Goal: Navigation & Orientation: Find specific page/section

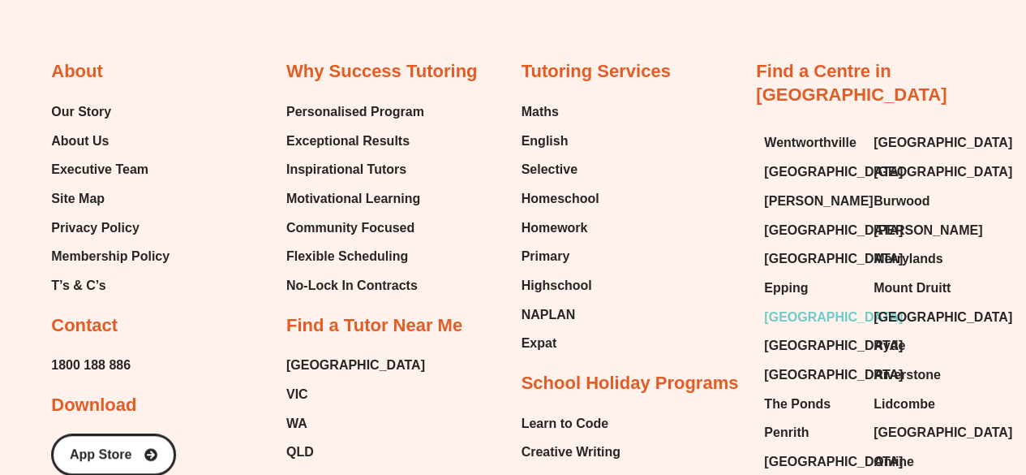
scroll to position [6420, 0]
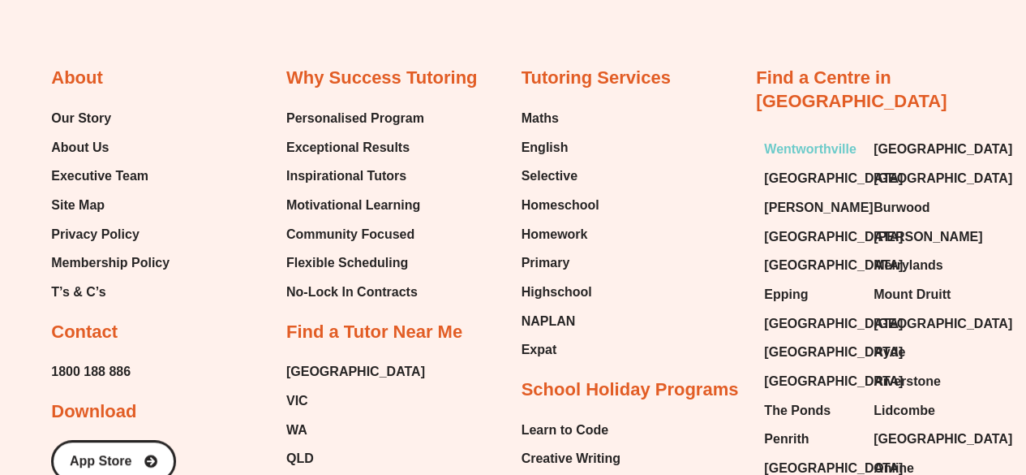
click at [802, 137] on span "Wentworthville" at bounding box center [810, 149] width 92 height 24
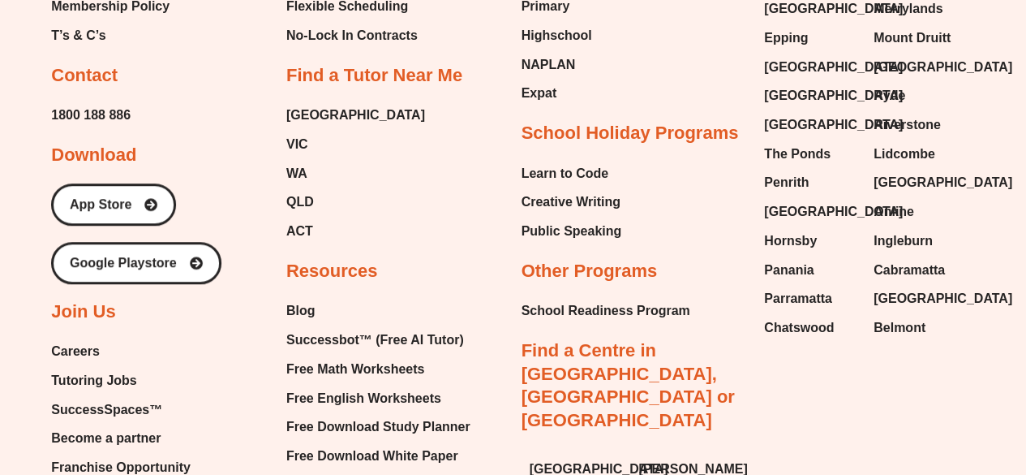
scroll to position [6678, 0]
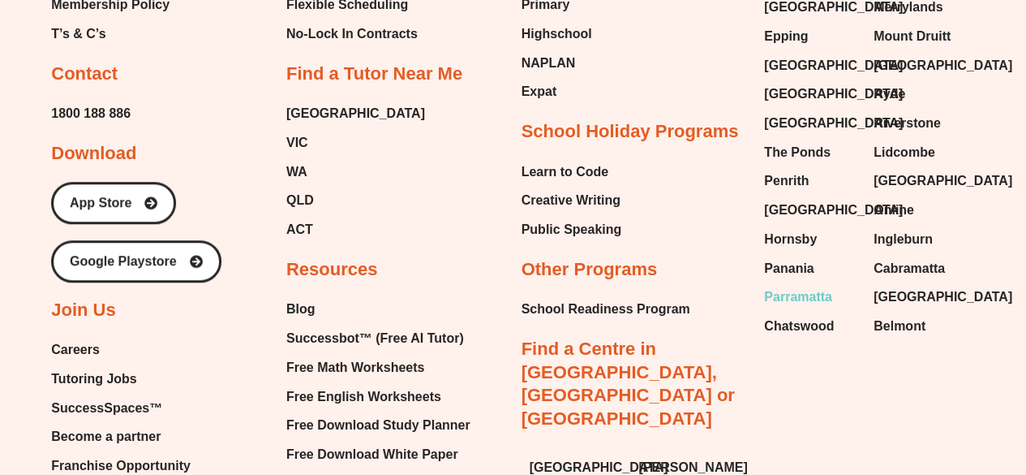
click at [779, 285] on span "Parramatta" at bounding box center [798, 297] width 68 height 24
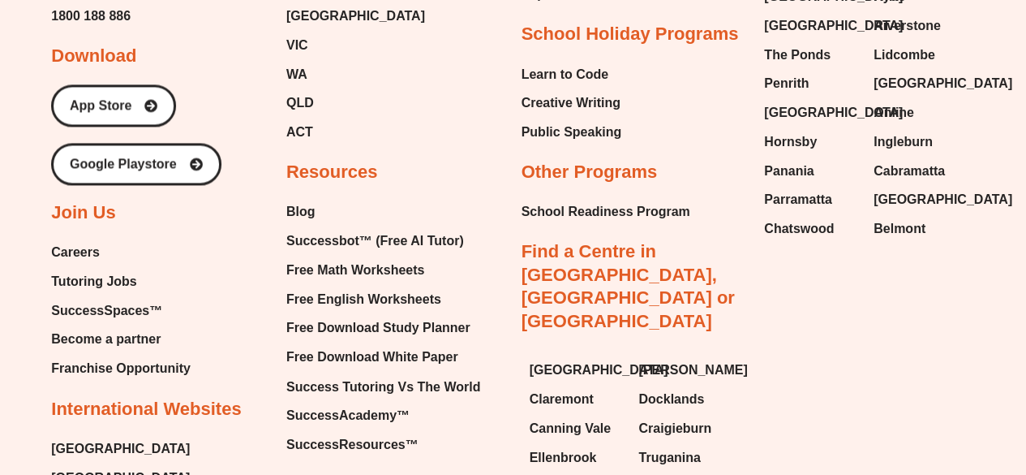
scroll to position [4446, 0]
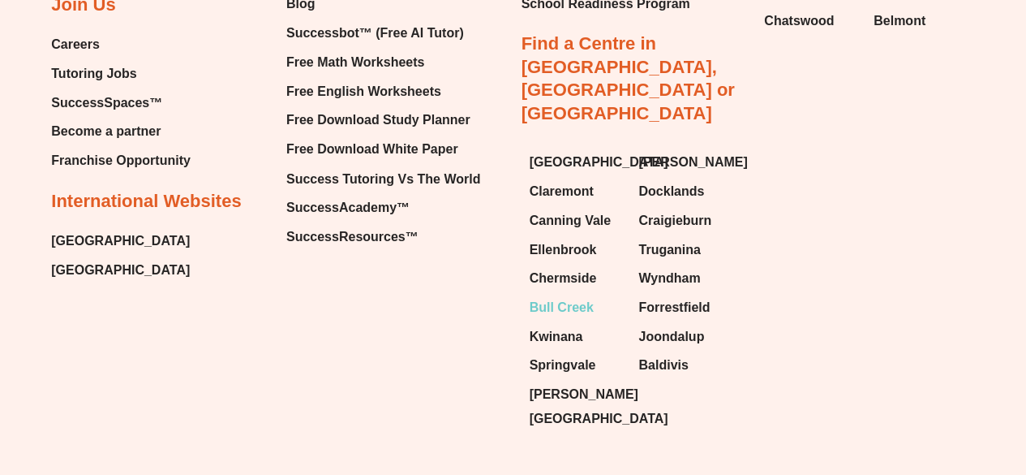
click at [547, 295] on span "Bull Creek" at bounding box center [562, 307] width 64 height 24
